Goal: Check status

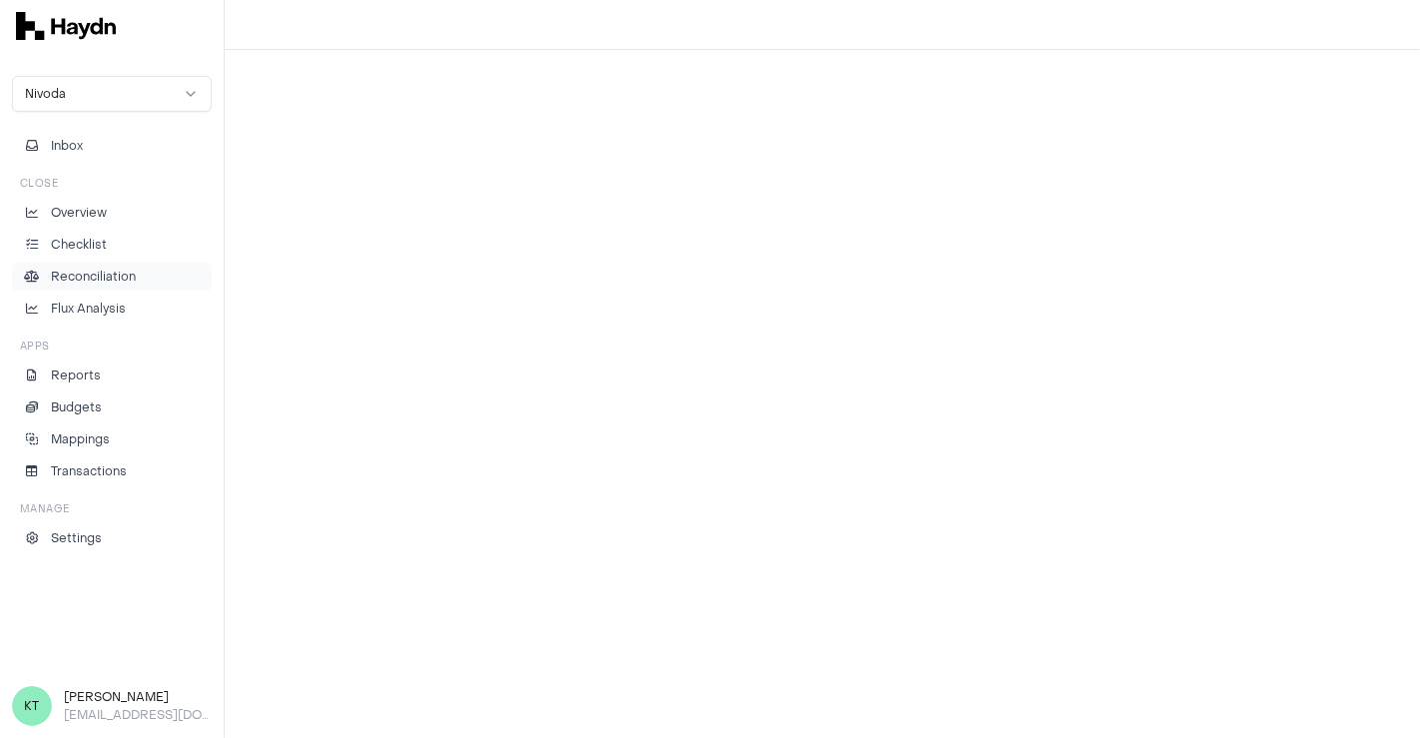
click at [105, 276] on p "Reconciliation" at bounding box center [93, 277] width 85 height 18
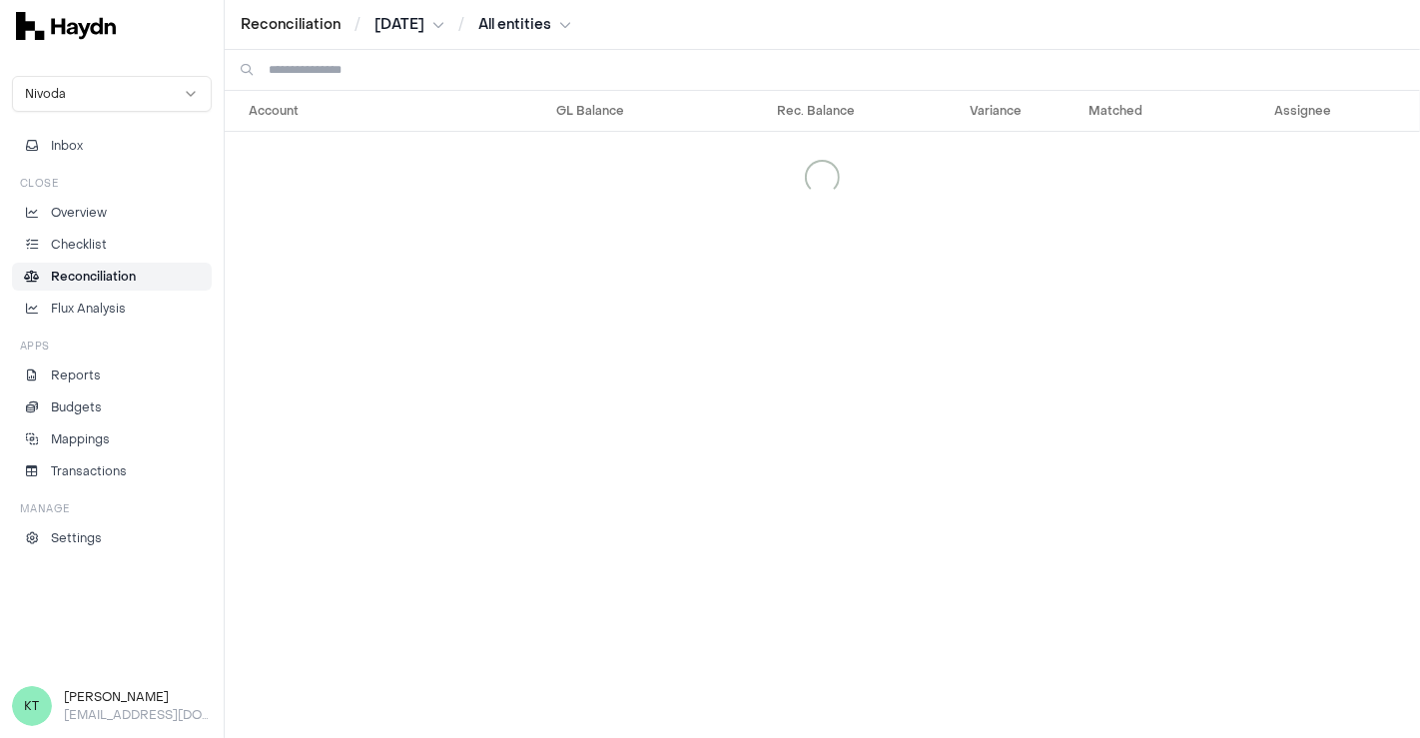
click at [408, 26] on html "Reconciliation / [DATE] / All entities Nivoda Inbox Close Overview Checklist Re…" at bounding box center [710, 369] width 1420 height 738
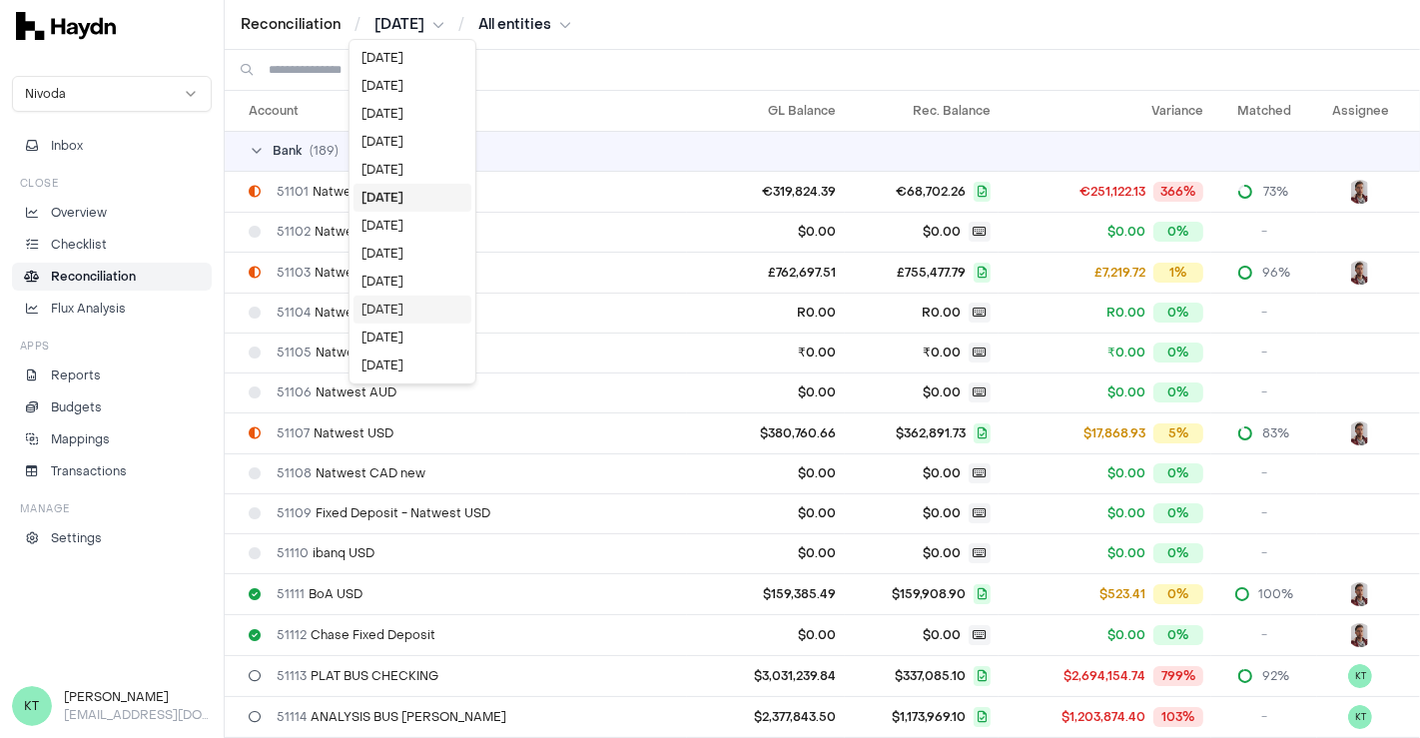
click at [390, 299] on div "[DATE]" at bounding box center [412, 310] width 118 height 28
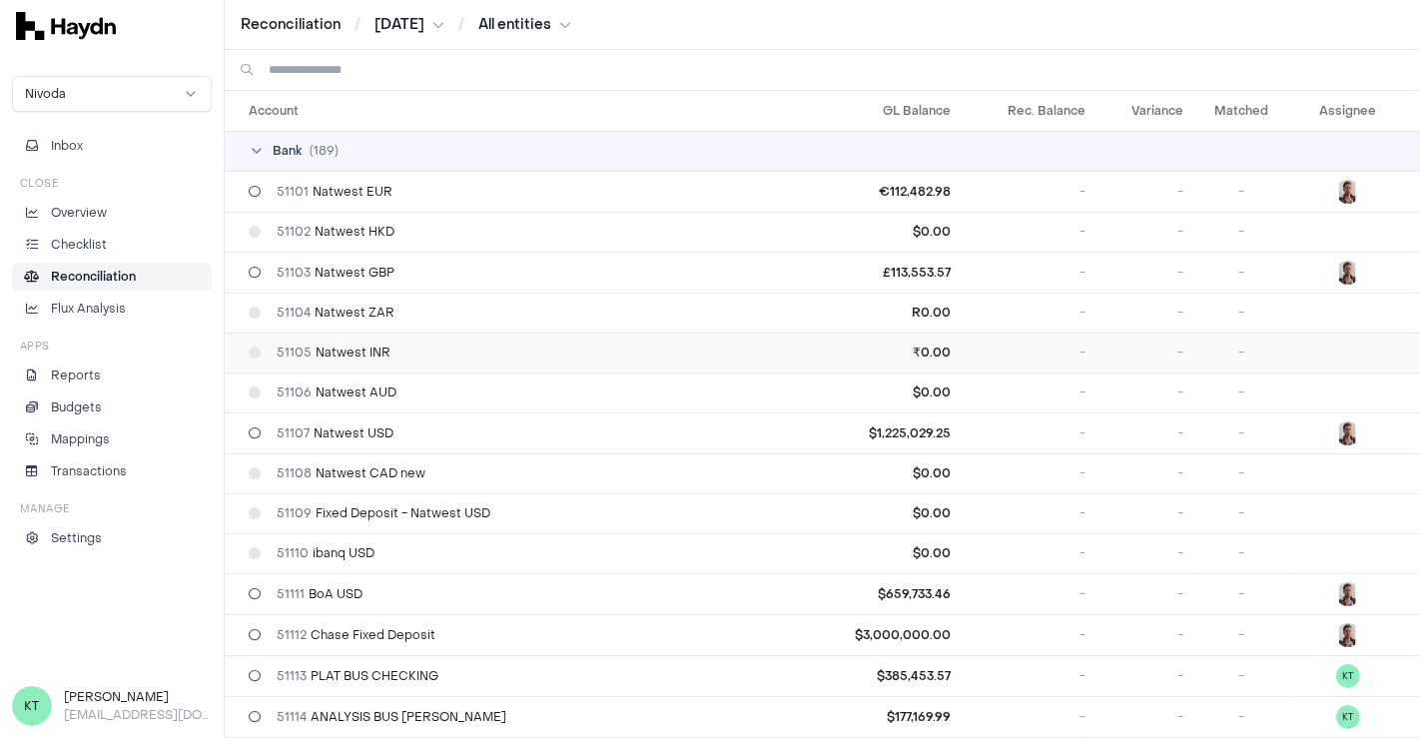
scroll to position [465, 0]
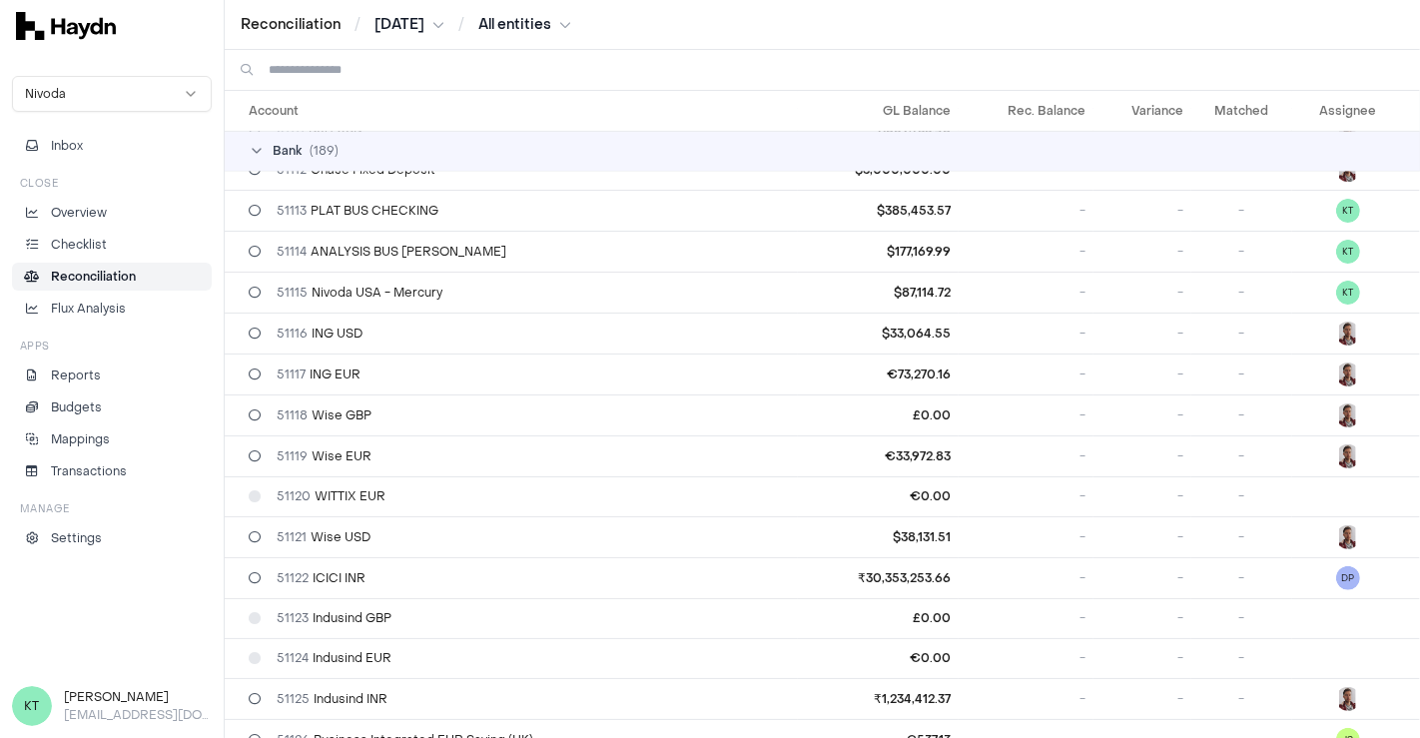
click at [412, 15] on html "Reconciliation / [DATE] / All entities Nivoda Inbox Close Overview Checklist Re…" at bounding box center [710, 369] width 1420 height 738
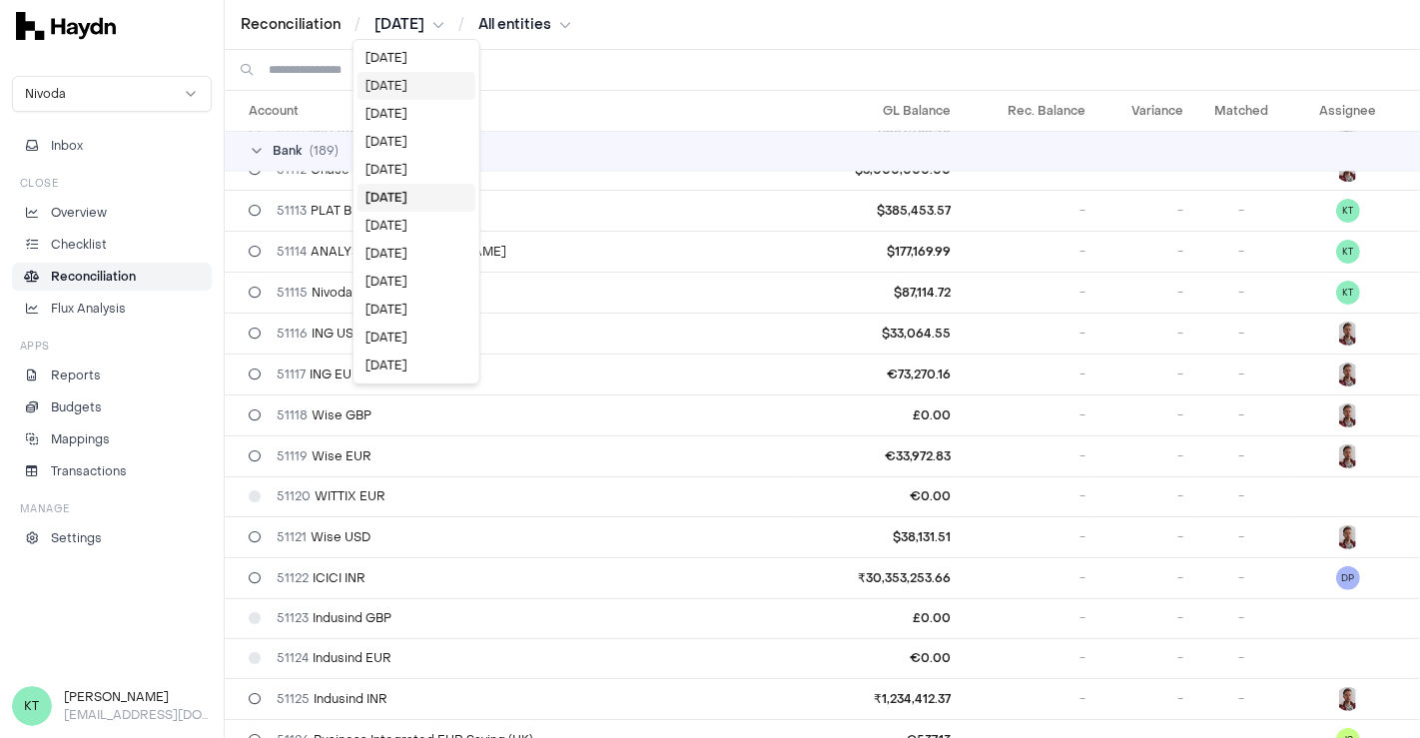
click at [392, 93] on div "[DATE]" at bounding box center [416, 86] width 118 height 28
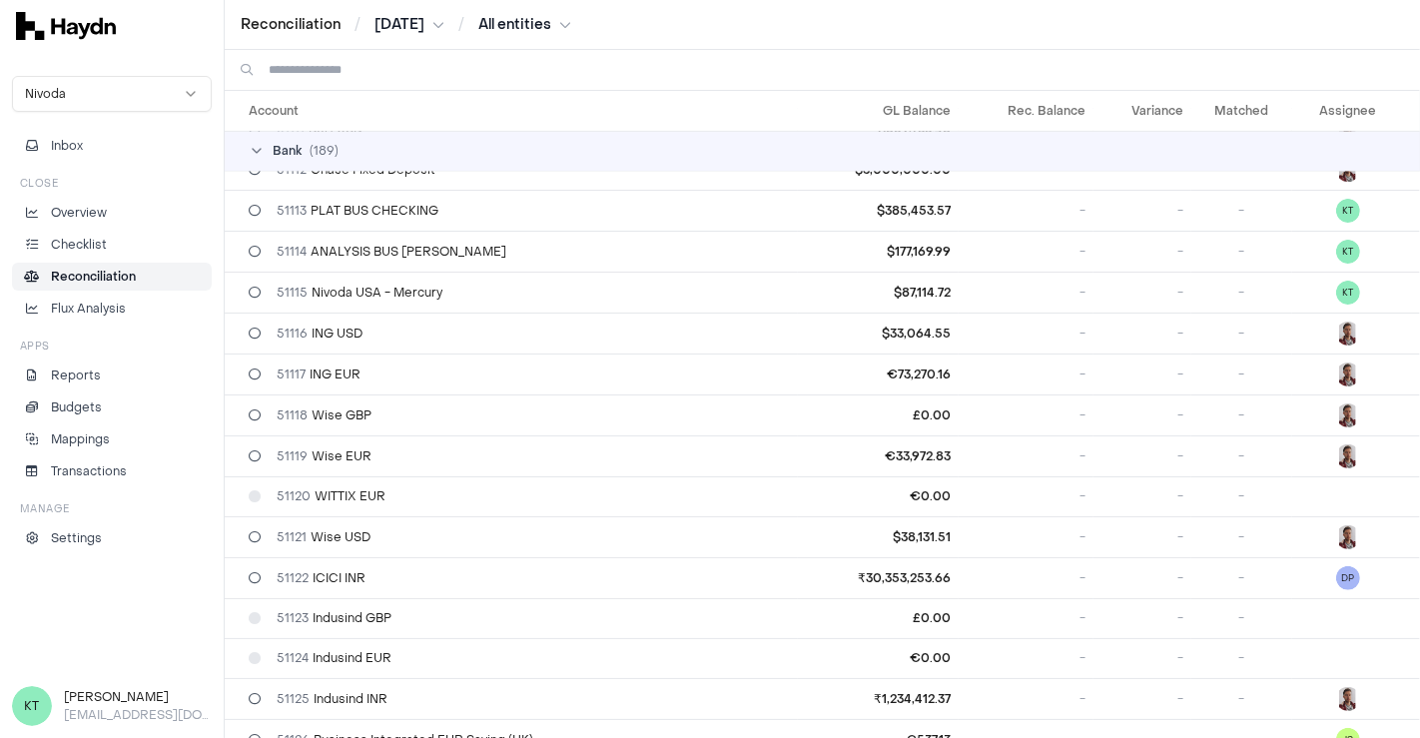
scroll to position [0, 0]
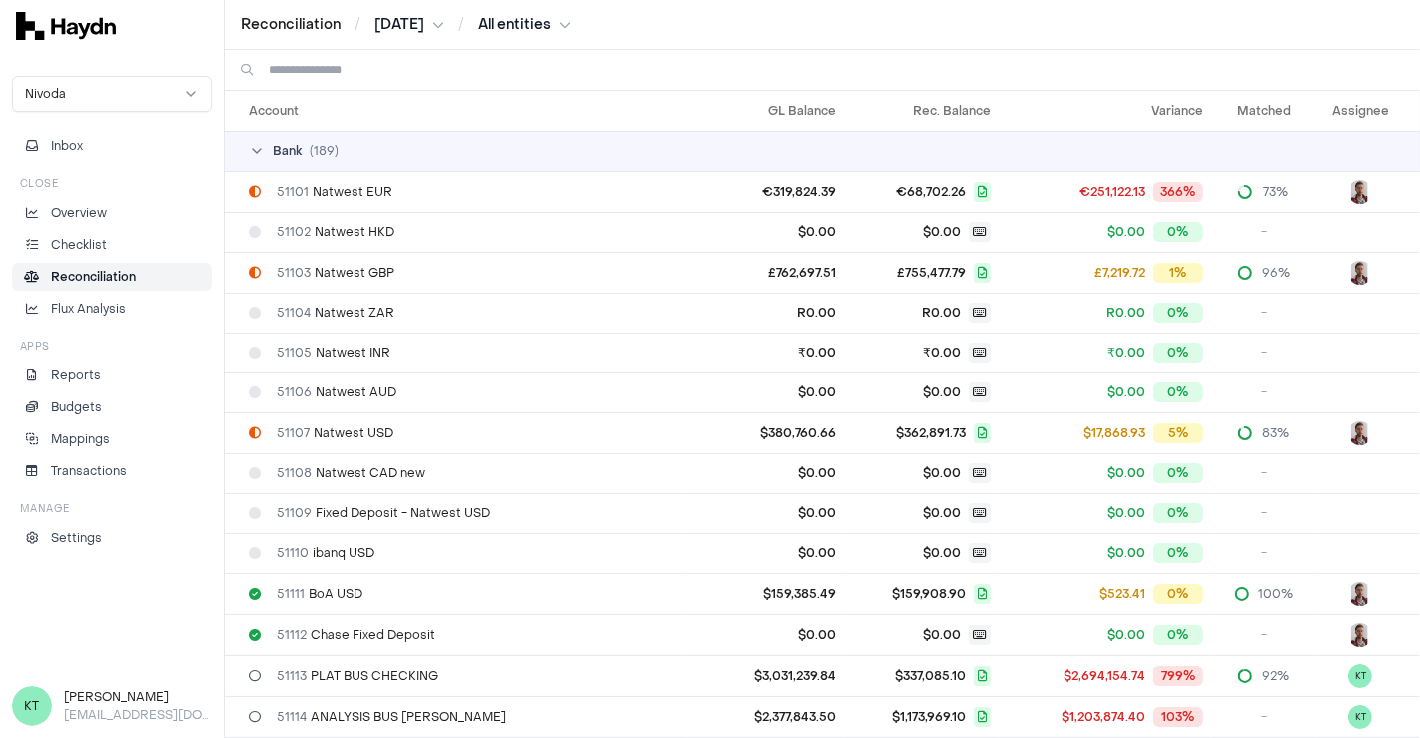
click at [537, 453] on td "51108 Natwest CAD new" at bounding box center [456, 473] width 462 height 40
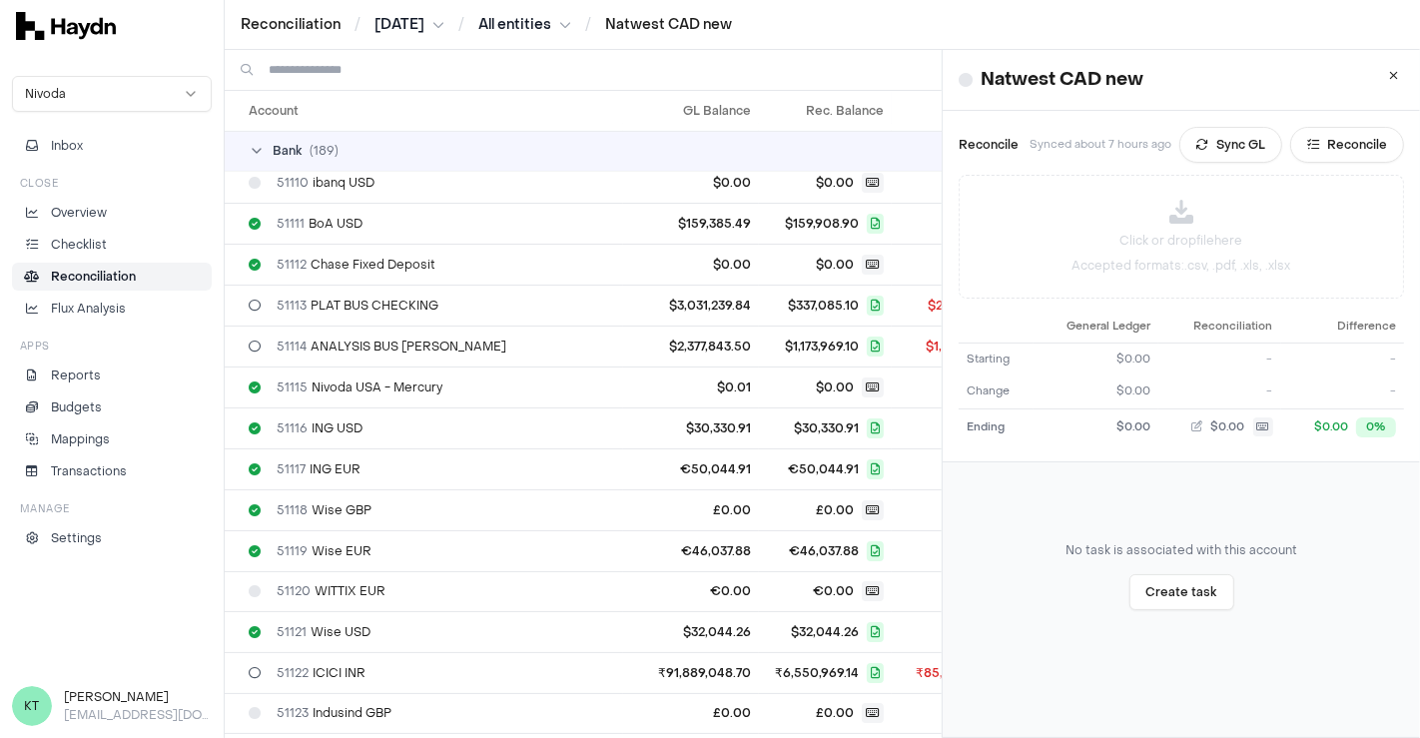
scroll to position [369, 0]
click at [470, 342] on div "51114 ANALYSIS BUS [PERSON_NAME]" at bounding box center [432, 347] width 366 height 16
